Goal: Task Accomplishment & Management: Manage account settings

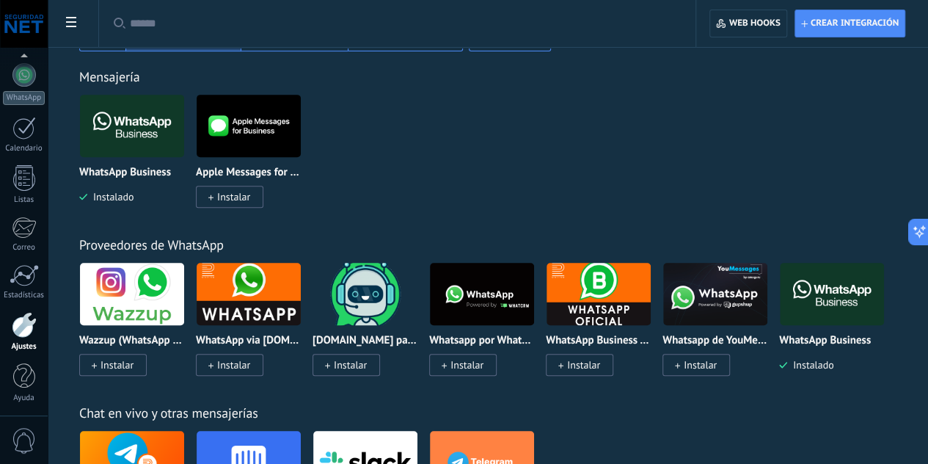
click at [16, 321] on div at bounding box center [24, 325] width 25 height 26
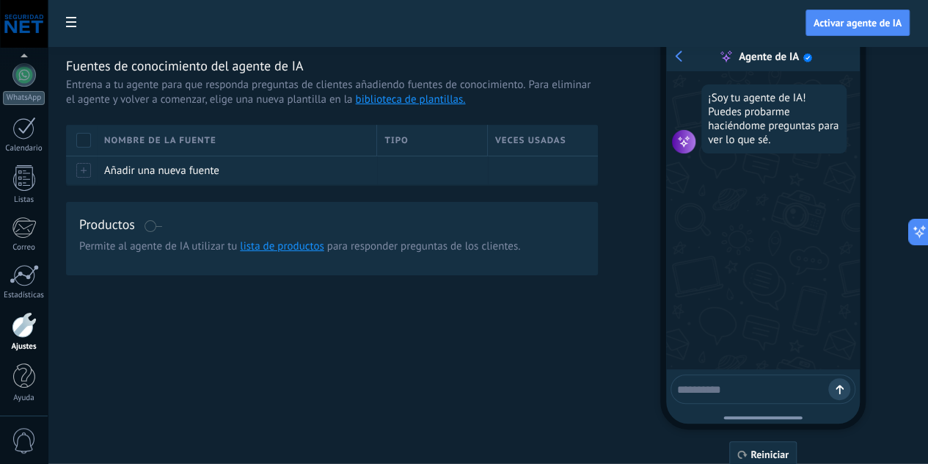
scroll to position [18, 0]
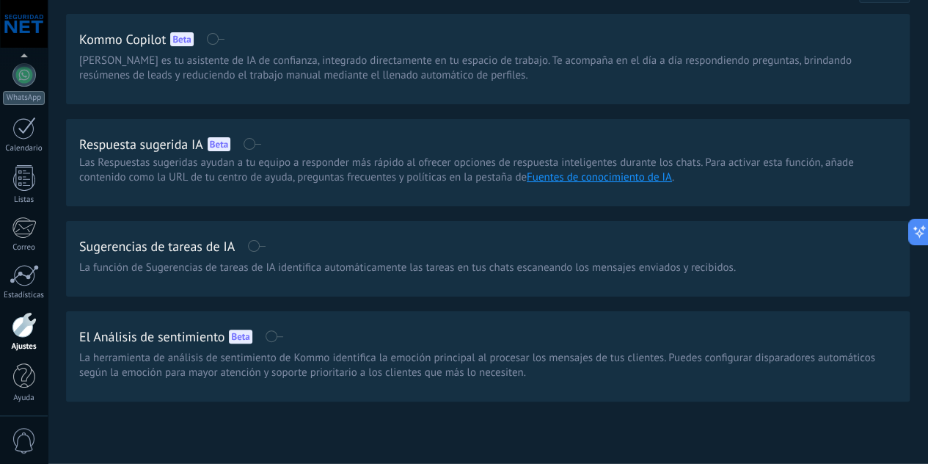
scroll to position [62, 0]
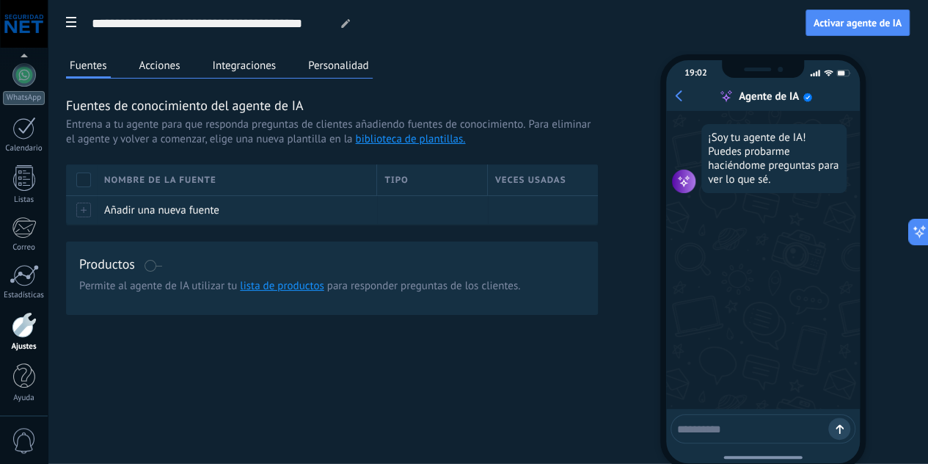
click at [184, 73] on button "Acciones" at bounding box center [160, 65] width 48 height 22
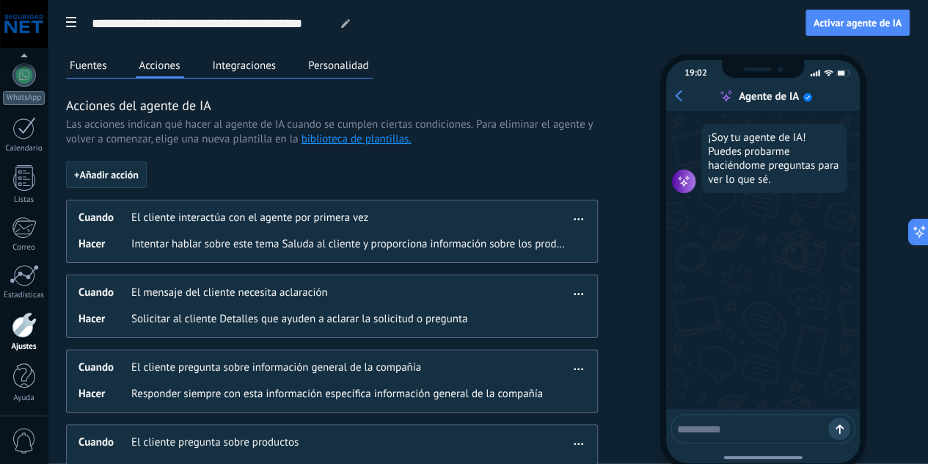
click at [280, 67] on button "Integraciones" at bounding box center [244, 65] width 71 height 22
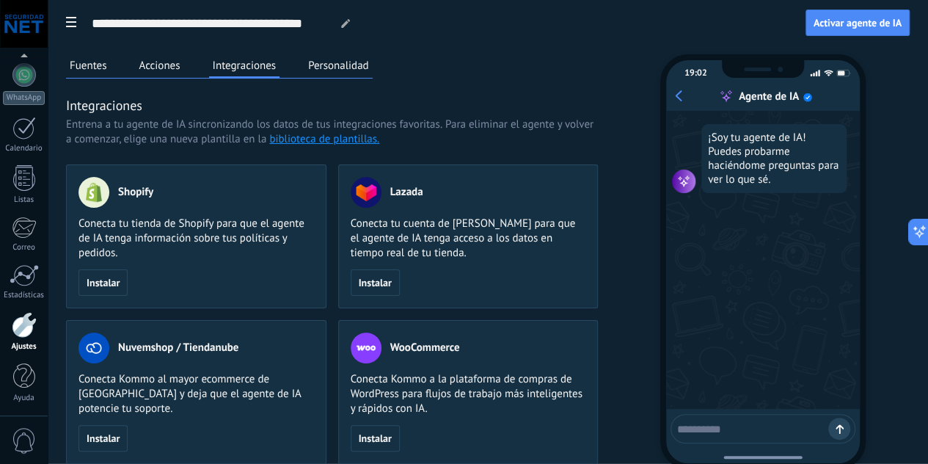
click at [373, 67] on button "Personalidad" at bounding box center [338, 65] width 68 height 22
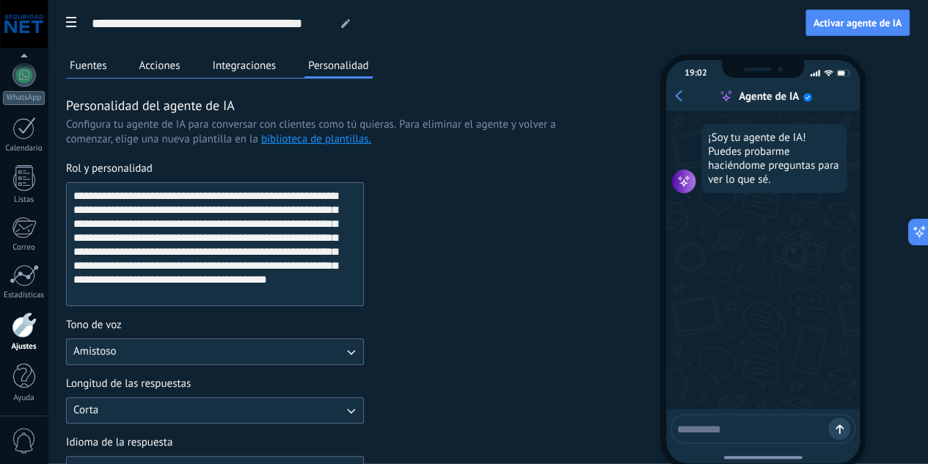
click at [280, 73] on button "Integraciones" at bounding box center [244, 65] width 71 height 22
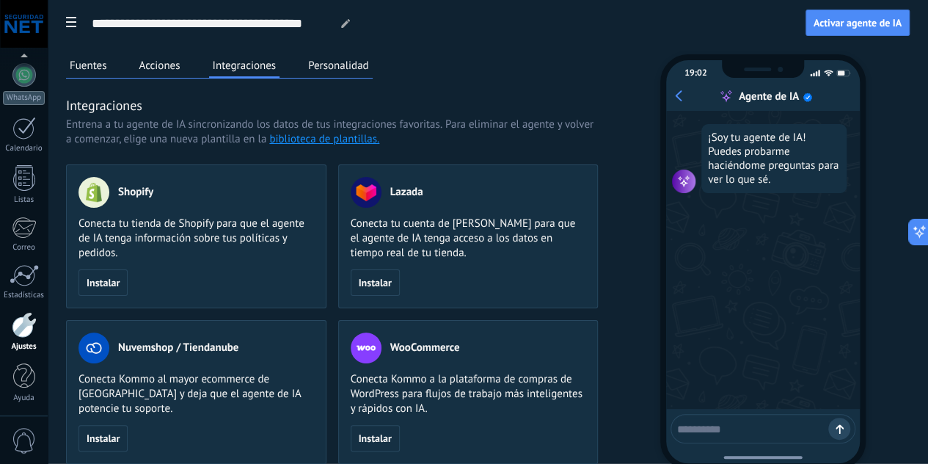
click at [111, 57] on button "Fuentes" at bounding box center [88, 65] width 45 height 22
